Goal: Transaction & Acquisition: Purchase product/service

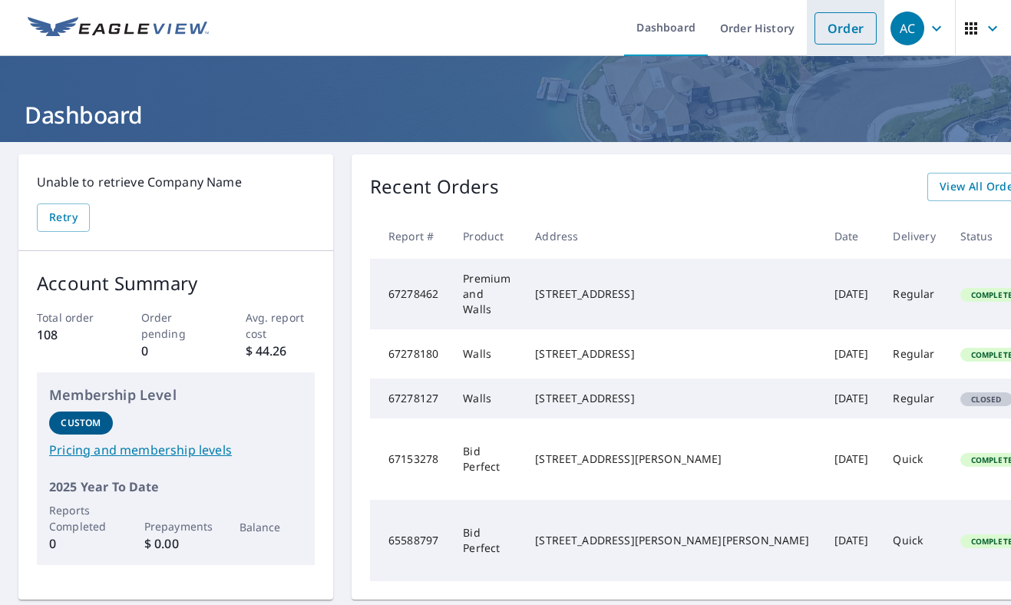
click at [815, 23] on link "Order" at bounding box center [846, 28] width 62 height 32
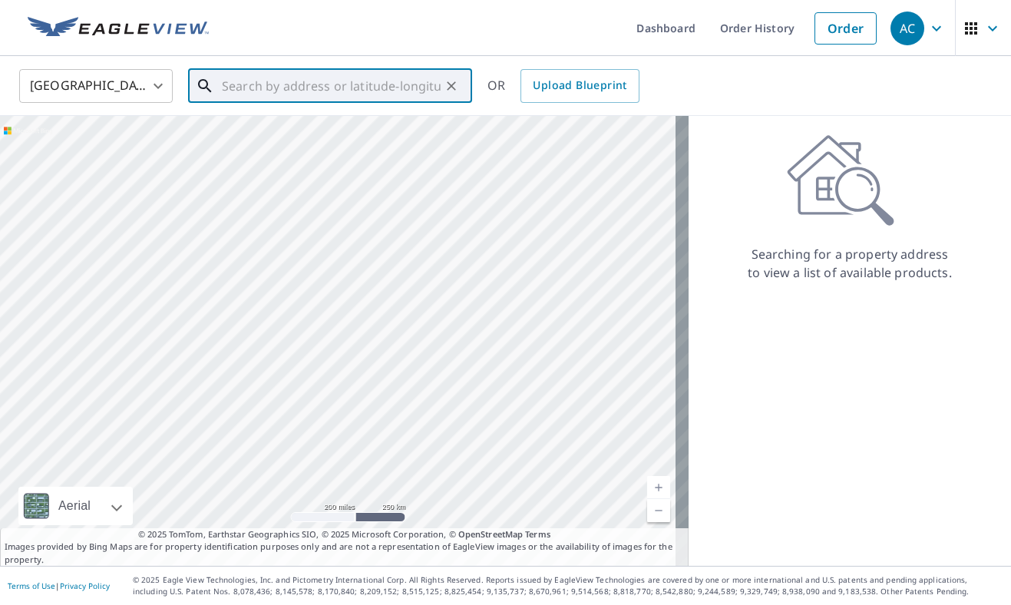
click at [385, 86] on input "text" at bounding box center [331, 85] width 219 height 43
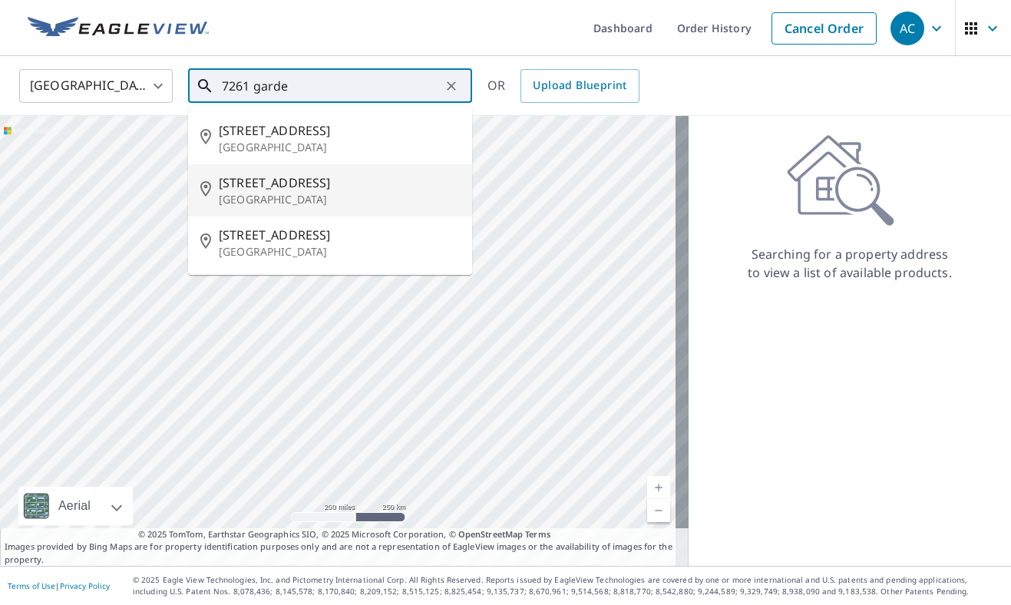
click at [286, 201] on p "[GEOGRAPHIC_DATA]" at bounding box center [339, 199] width 241 height 15
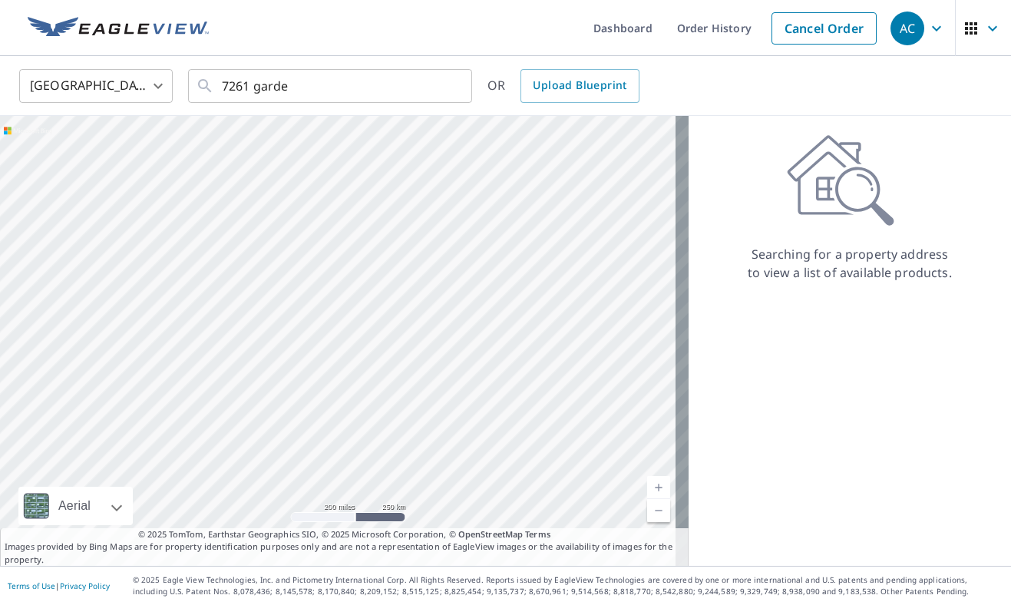
type input "[STREET_ADDRESS]"
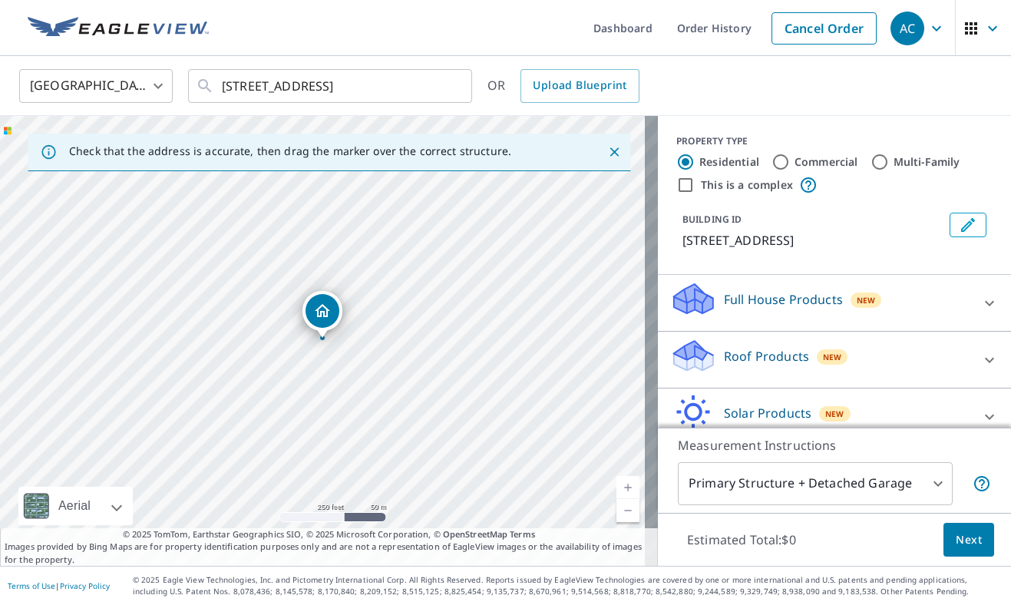
click at [616, 483] on link "Current Level 17, Zoom In" at bounding box center [627, 487] width 23 height 23
click at [616, 483] on link "Current Level 18, Zoom In" at bounding box center [627, 487] width 23 height 23
click at [616, 483] on link "Current Level 19, Zoom In" at bounding box center [627, 487] width 23 height 23
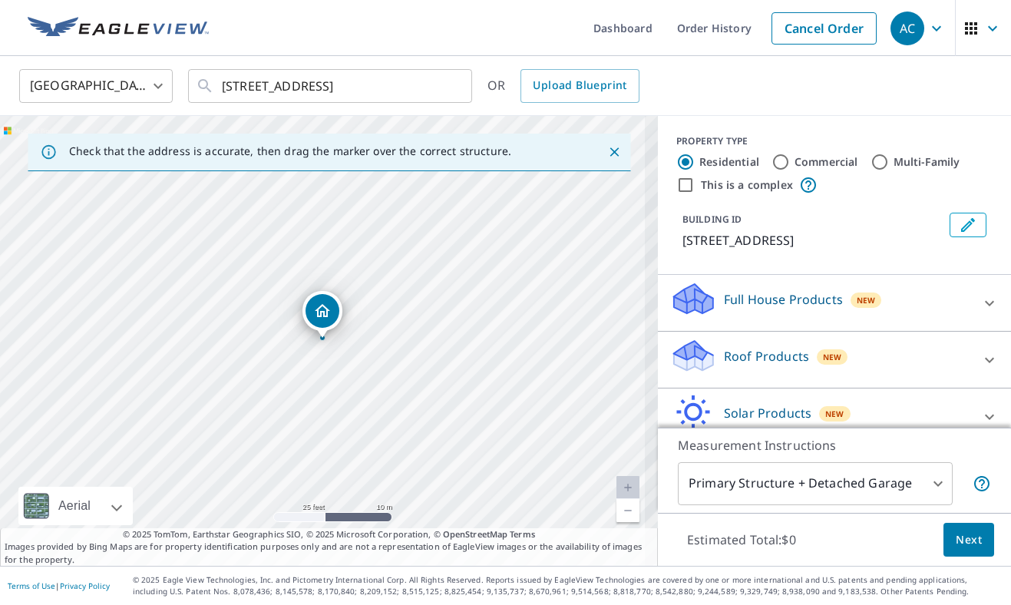
click at [616, 483] on link "Current Level 20, Zoom In Disabled" at bounding box center [627, 487] width 23 height 23
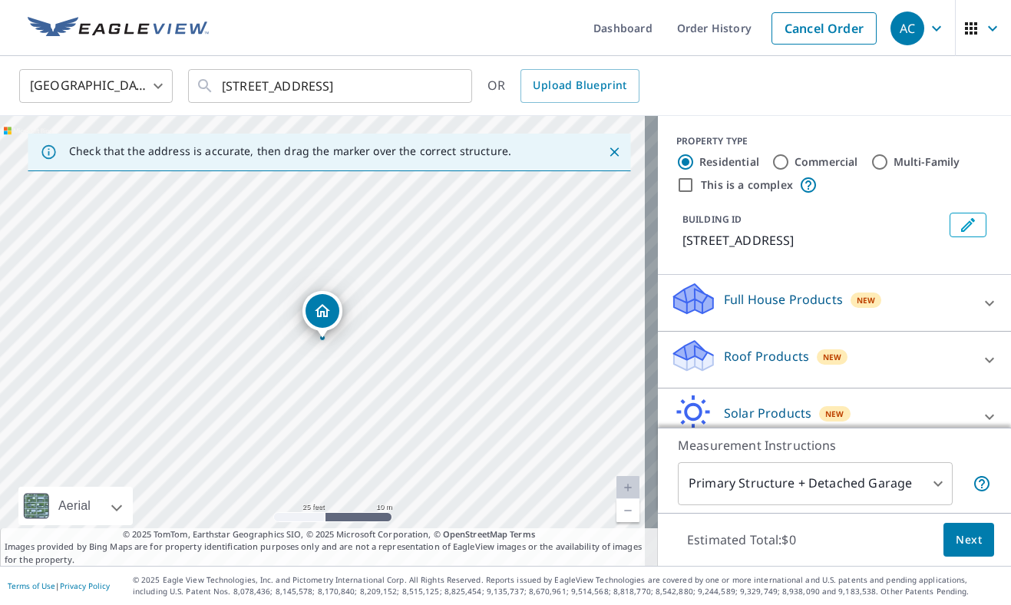
click at [616, 483] on link "Current Level 20, Zoom In Disabled" at bounding box center [627, 487] width 23 height 23
click at [315, 324] on div "[STREET_ADDRESS]" at bounding box center [329, 341] width 658 height 450
click at [980, 363] on icon at bounding box center [989, 360] width 18 height 18
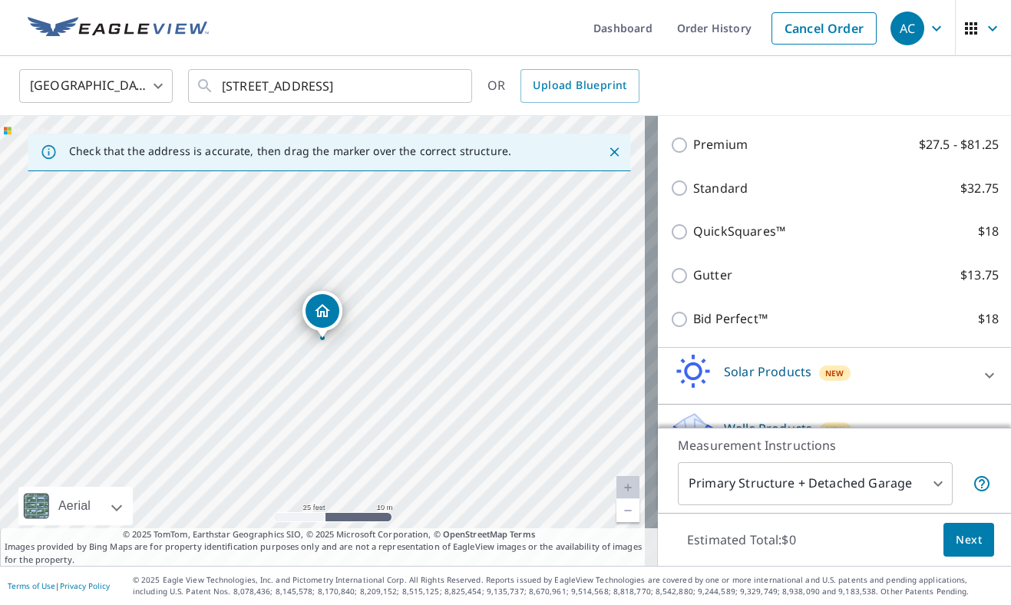
scroll to position [271, 0]
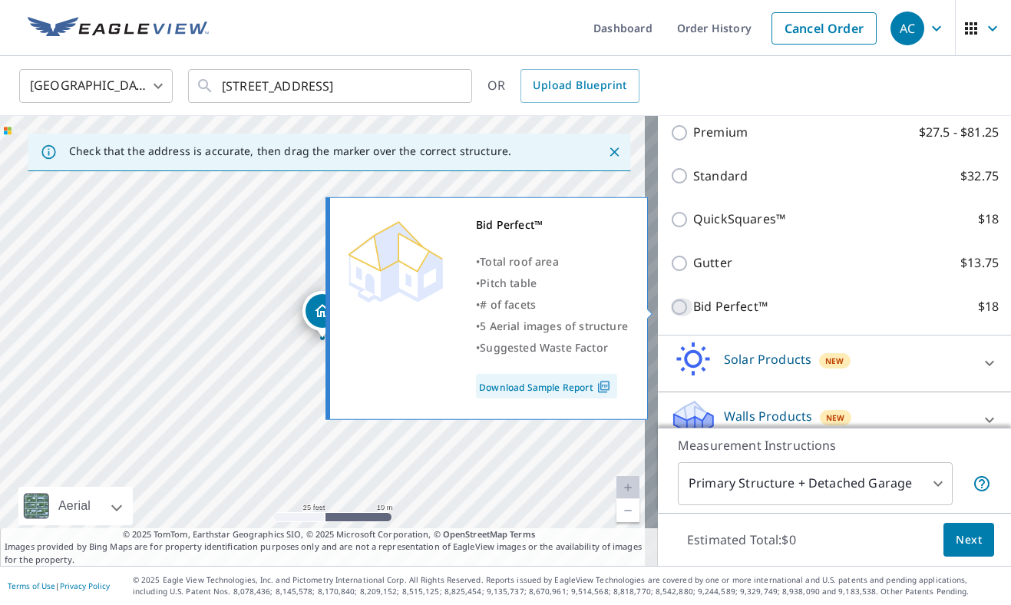
click at [670, 306] on input "Bid Perfect™ $18" at bounding box center [681, 307] width 23 height 18
checkbox input "true"
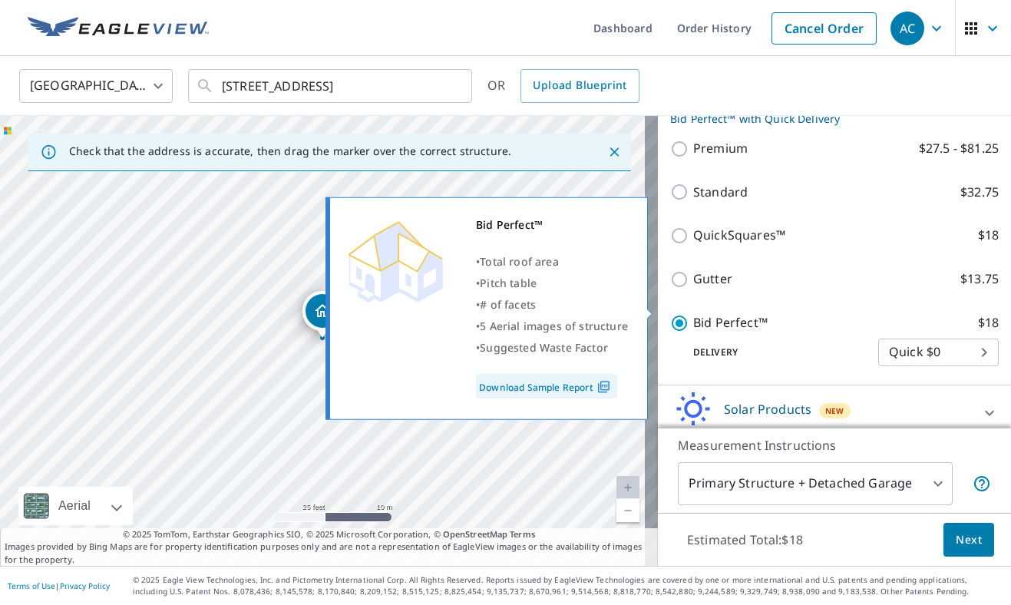
scroll to position [287, 0]
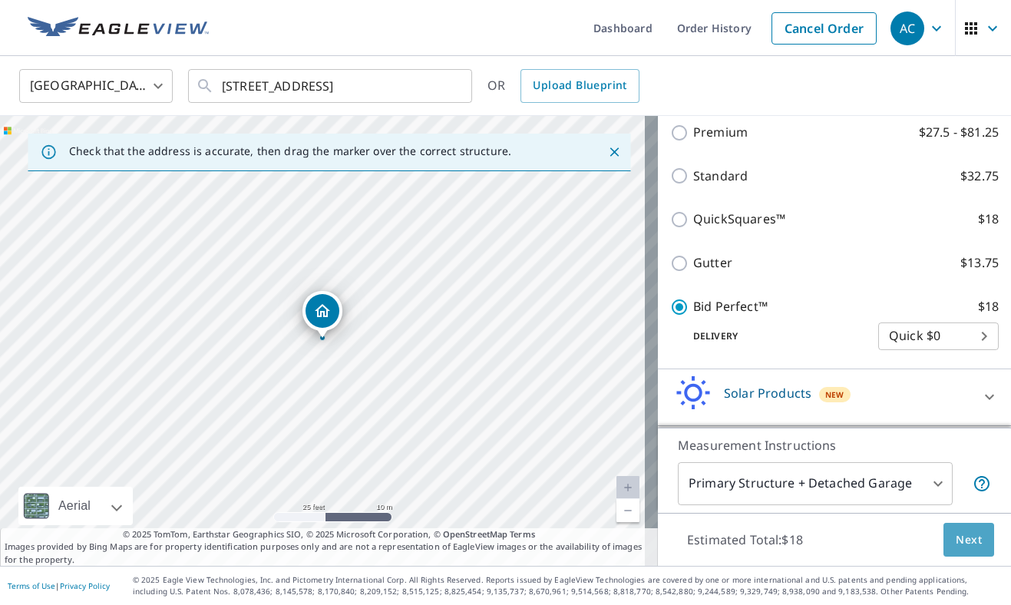
click at [967, 542] on span "Next" at bounding box center [969, 539] width 26 height 19
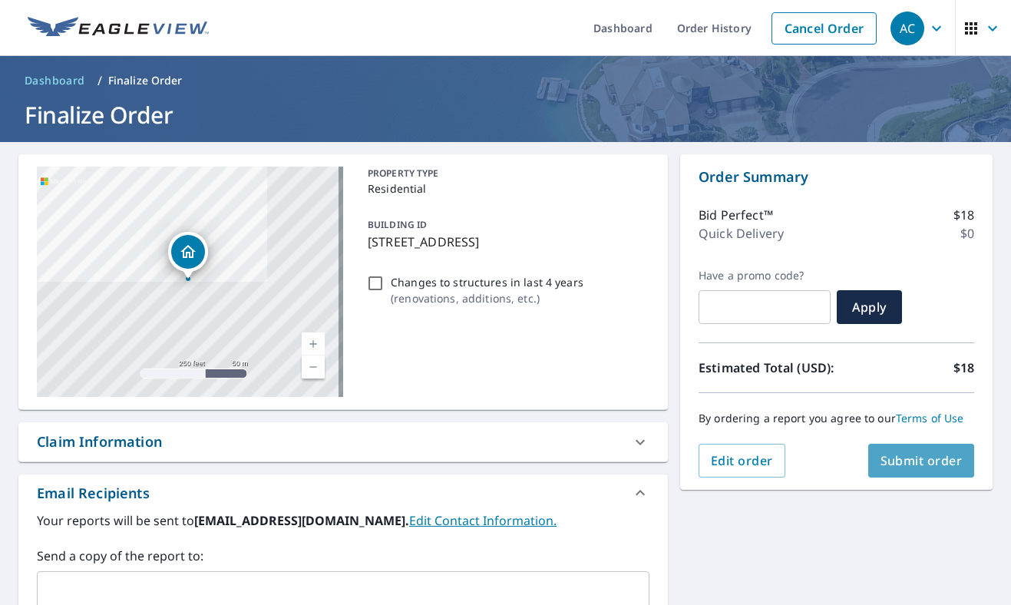
click at [868, 459] on button "Submit order" at bounding box center [921, 461] width 107 height 34
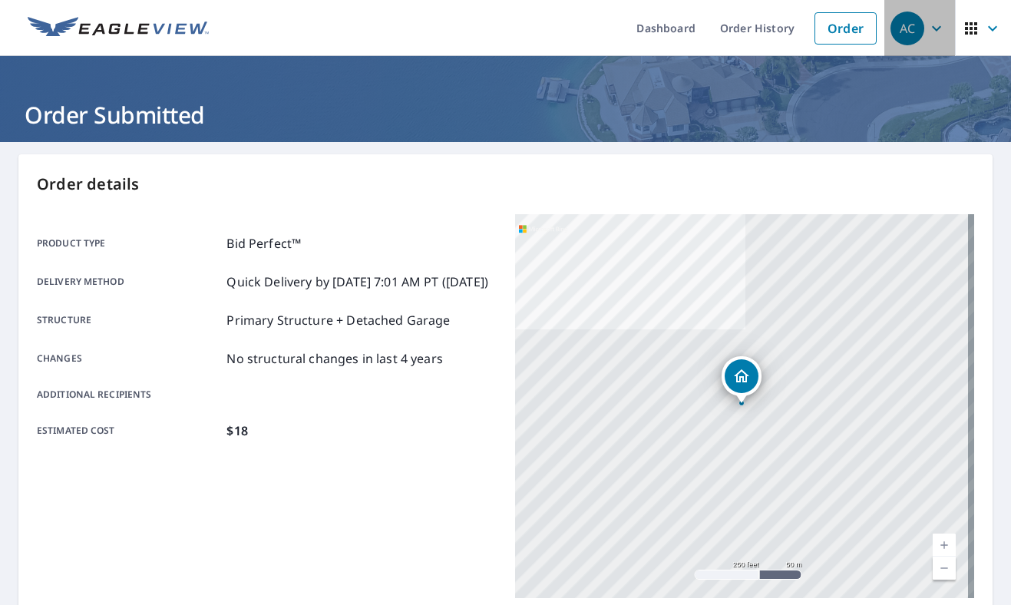
click at [927, 34] on icon "button" at bounding box center [936, 28] width 18 height 18
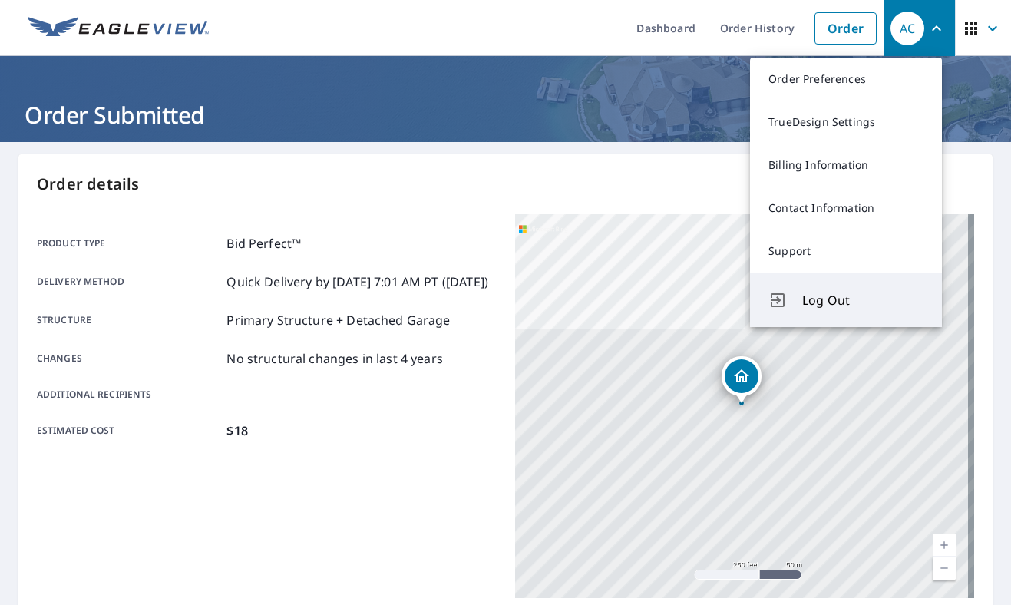
click at [816, 300] on span "Log Out" at bounding box center [862, 300] width 121 height 18
